Goal: Task Accomplishment & Management: Use online tool/utility

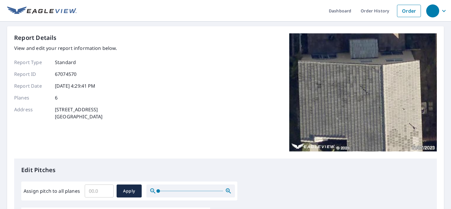
click at [94, 188] on input "Assign pitch to all planes" at bounding box center [99, 191] width 29 height 17
click at [106, 189] on input "0.1" at bounding box center [99, 191] width 29 height 17
click at [106, 189] on input "0.2" at bounding box center [99, 191] width 29 height 17
drag, startPoint x: 96, startPoint y: 193, endPoint x: 81, endPoint y: 192, distance: 14.8
click at [81, 192] on div "Assign pitch to all planes 0.2 ​ Apply" at bounding box center [129, 190] width 211 height 13
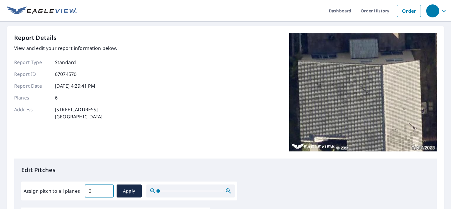
type input "3"
click at [132, 139] on div "Report Details View and edit your report information below. Report Type Standar…" at bounding box center [225, 95] width 423 height 125
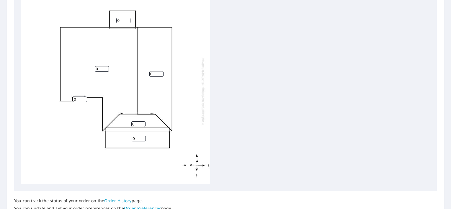
scroll to position [169, 0]
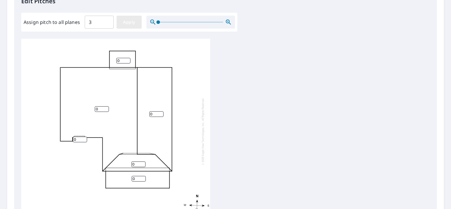
click at [135, 22] on span "Apply" at bounding box center [129, 22] width 16 height 7
type input "3"
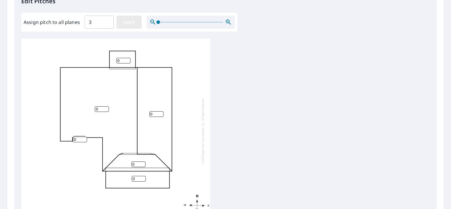
type input "3"
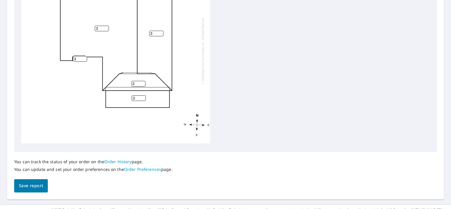
scroll to position [258, 0]
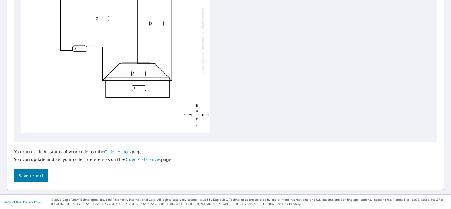
click at [42, 179] on button "Save report" at bounding box center [31, 175] width 34 height 13
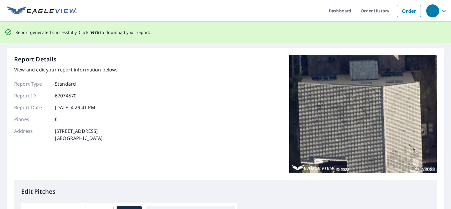
click at [94, 31] on span "here" at bounding box center [94, 32] width 10 height 7
